Goal: Task Accomplishment & Management: Manage account settings

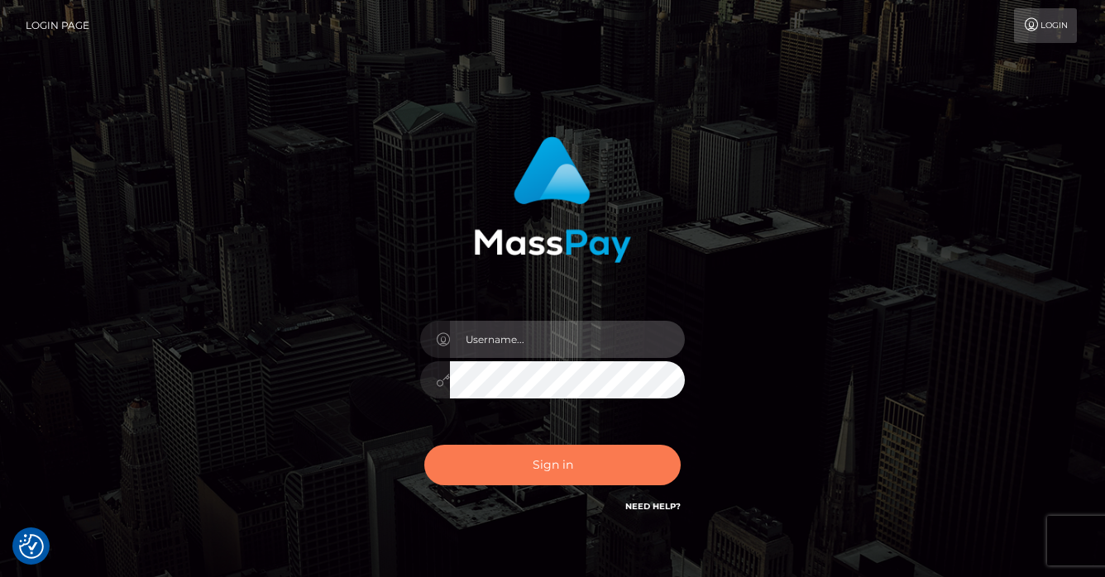
type input "[PERSON_NAME]"
click at [585, 475] on button "Sign in" at bounding box center [552, 465] width 256 height 41
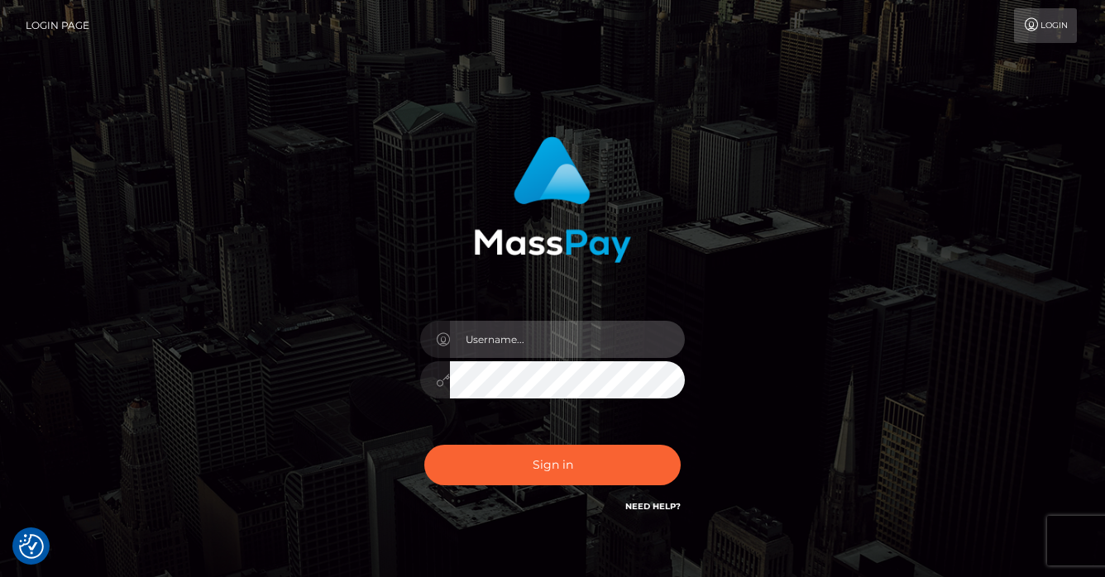
type input "[PERSON_NAME]"
click at [513, 437] on div "Sign in Need Help?" at bounding box center [552, 472] width 289 height 74
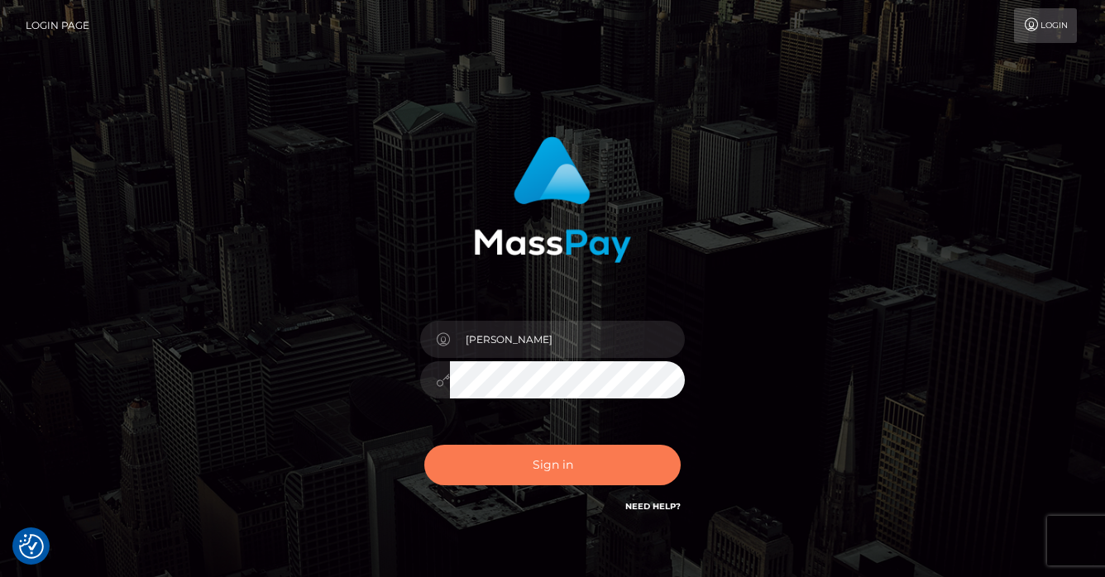
click at [515, 458] on button "Sign in" at bounding box center [552, 465] width 256 height 41
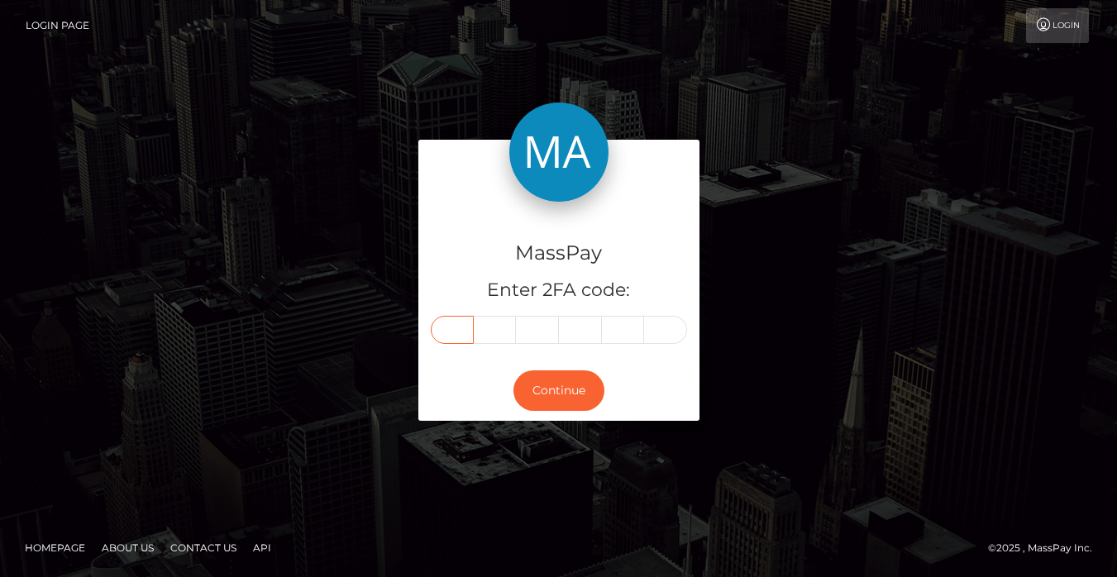
click at [445, 331] on input "text" at bounding box center [452, 330] width 43 height 28
